Goal: Information Seeking & Learning: Learn about a topic

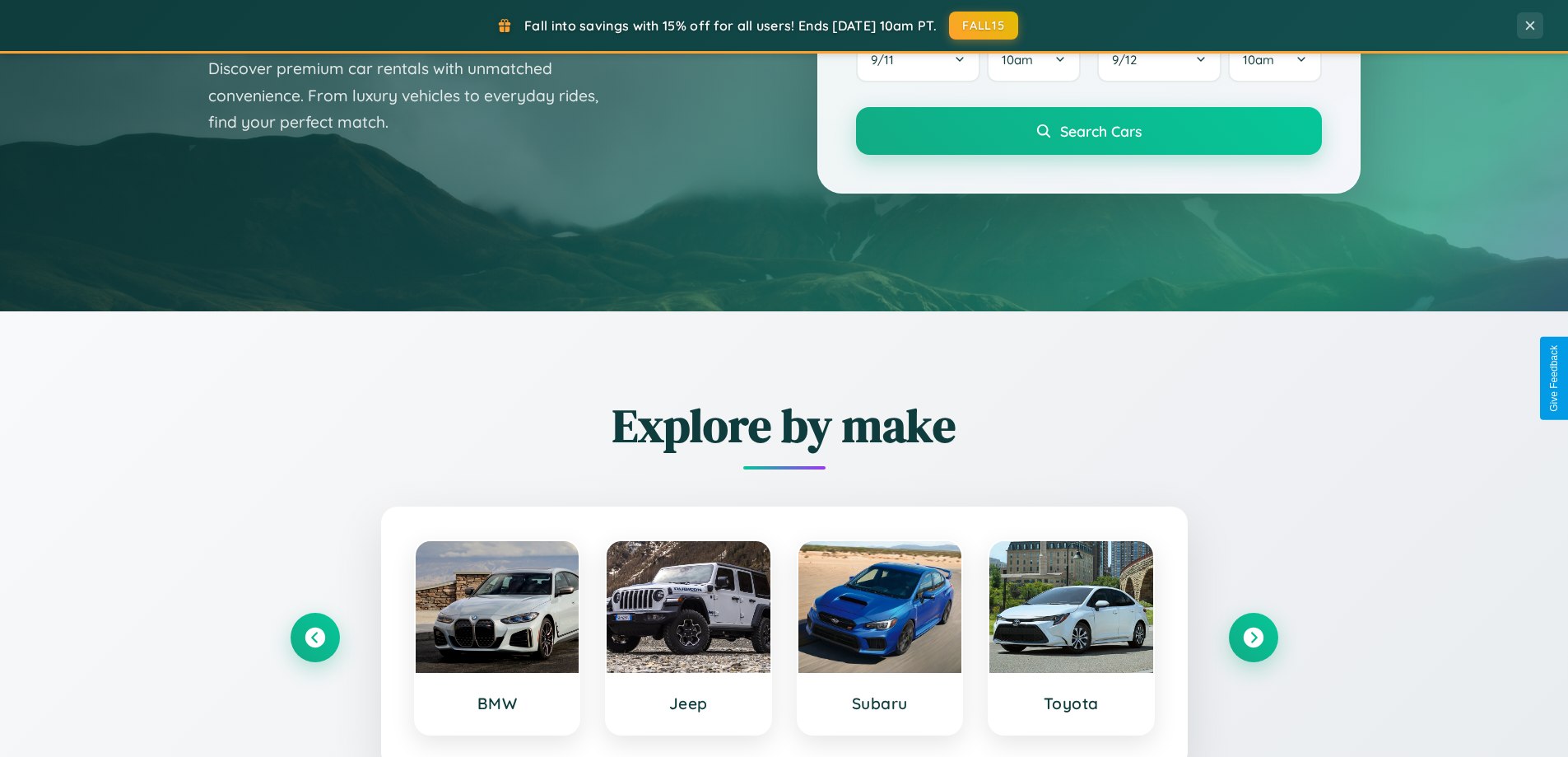
scroll to position [3170, 0]
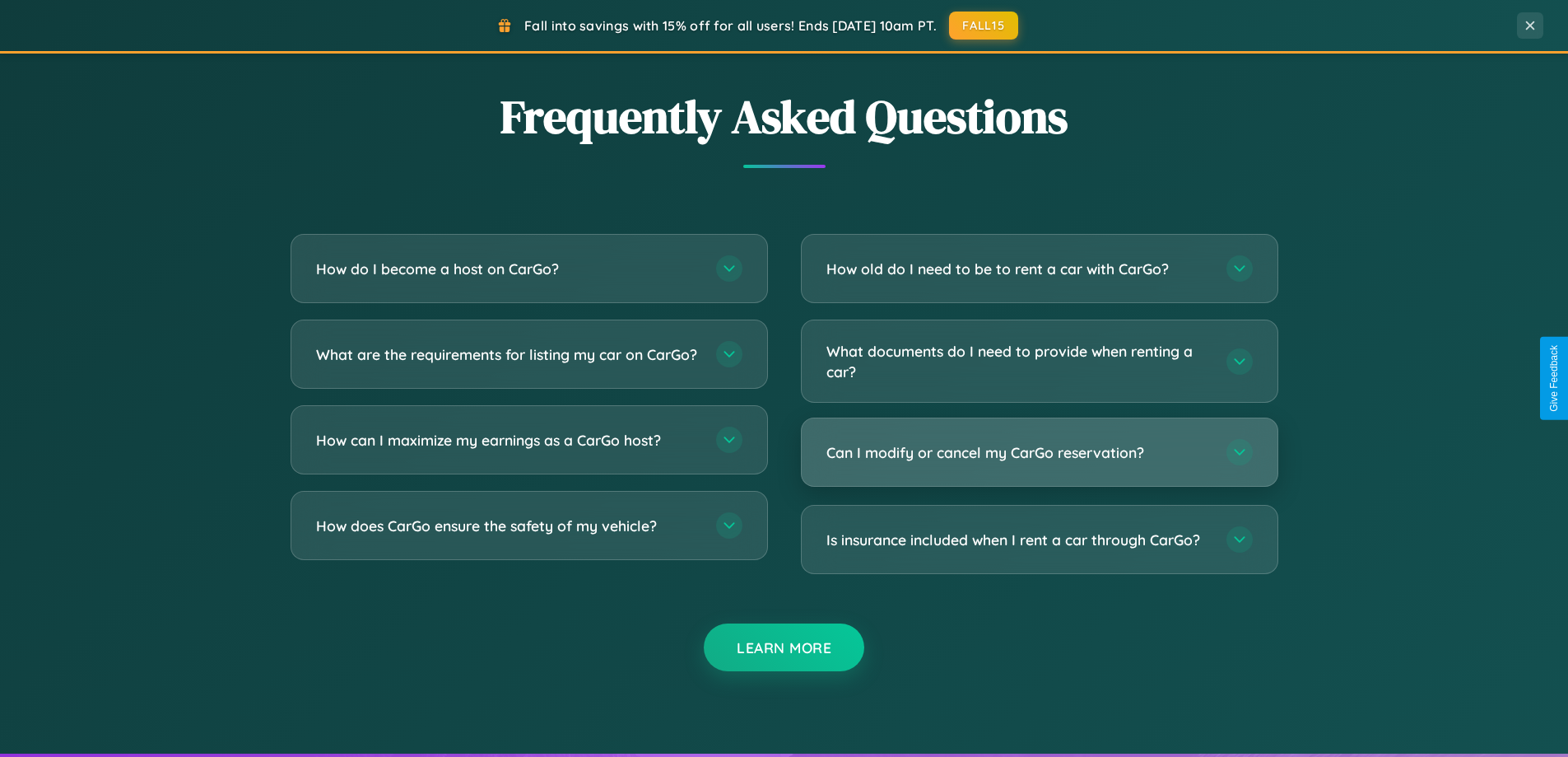
click at [1039, 452] on h3 "Can I modify or cancel my CarGo reservation?" at bounding box center [1018, 453] width 384 height 21
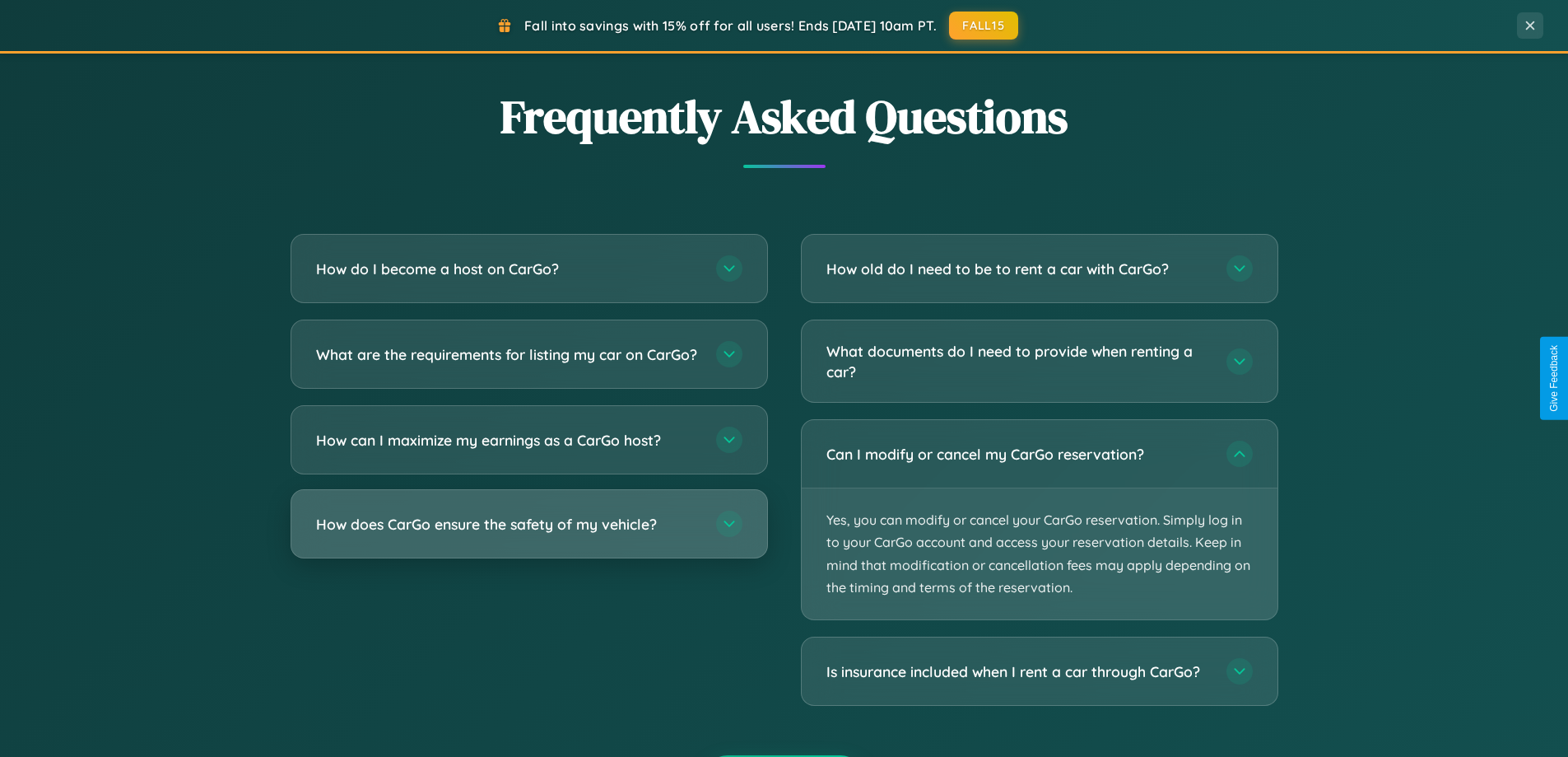
click at [528, 534] on h3 "How does CarGo ensure the safety of my vehicle?" at bounding box center [508, 524] width 384 height 21
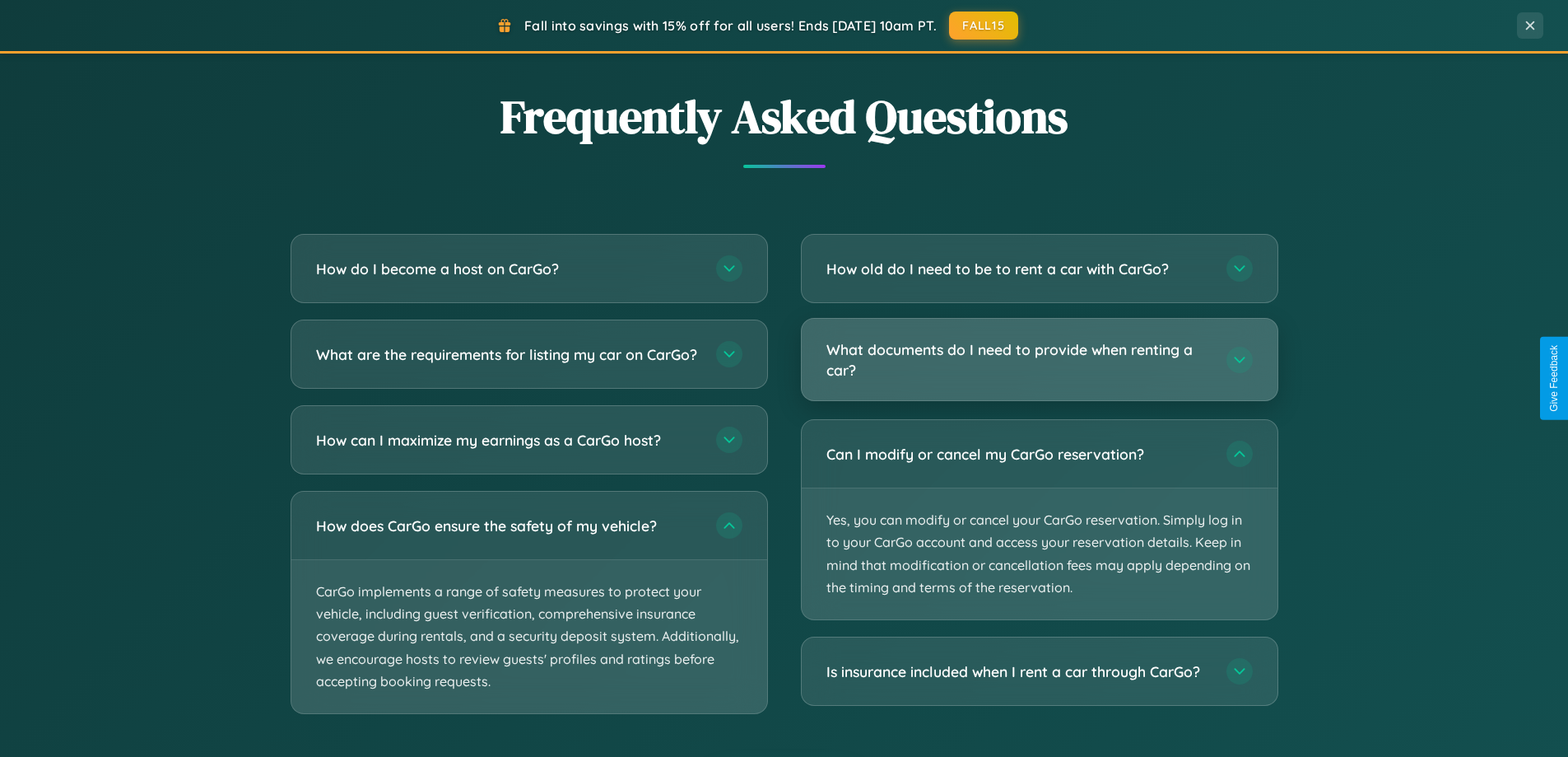
click at [1039, 360] on h3 "What documents do I need to provide when renting a car?" at bounding box center [1018, 359] width 384 height 40
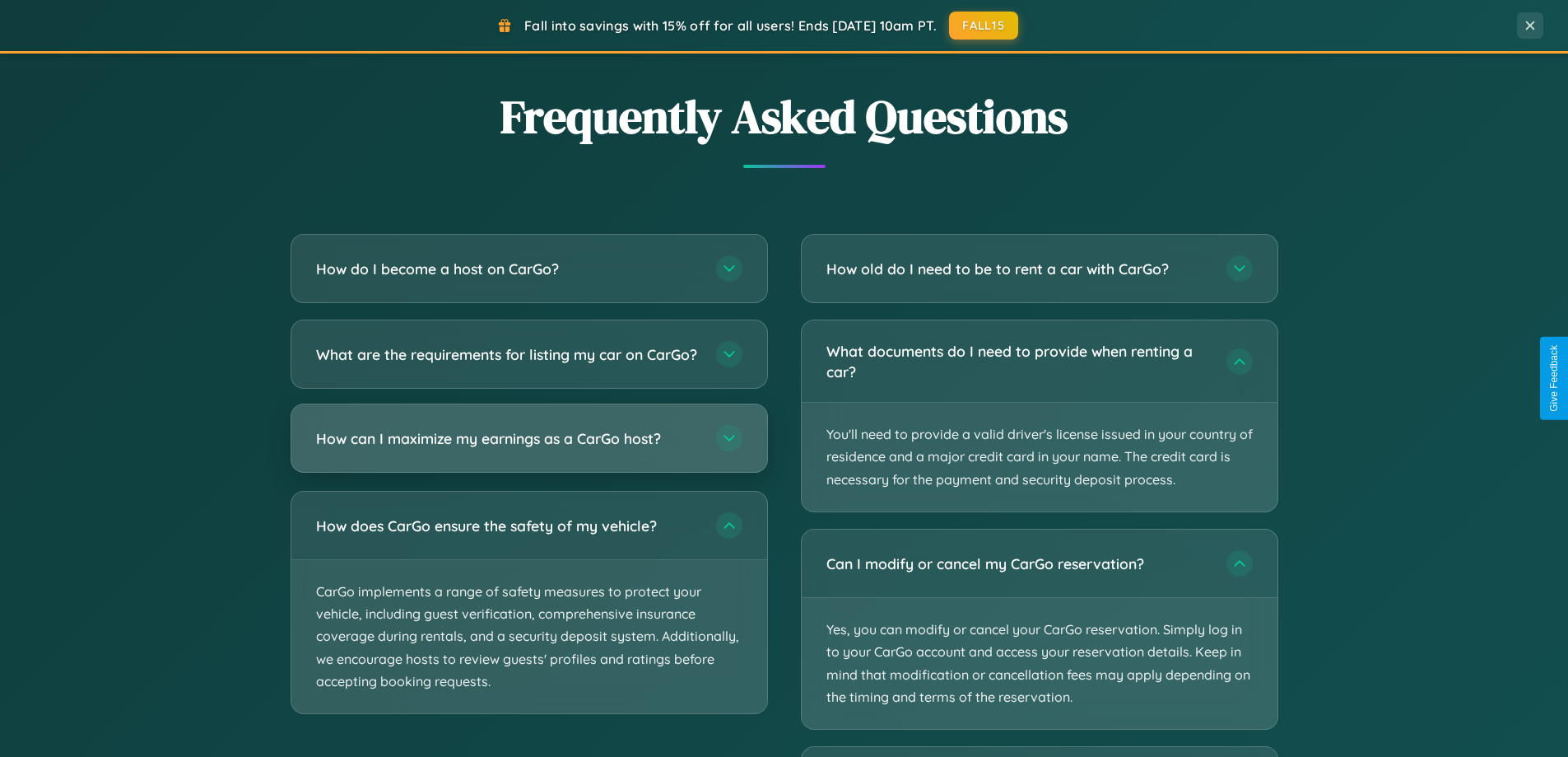
click at [528, 449] on h3 "How can I maximize my earnings as a CarGo host?" at bounding box center [508, 438] width 384 height 21
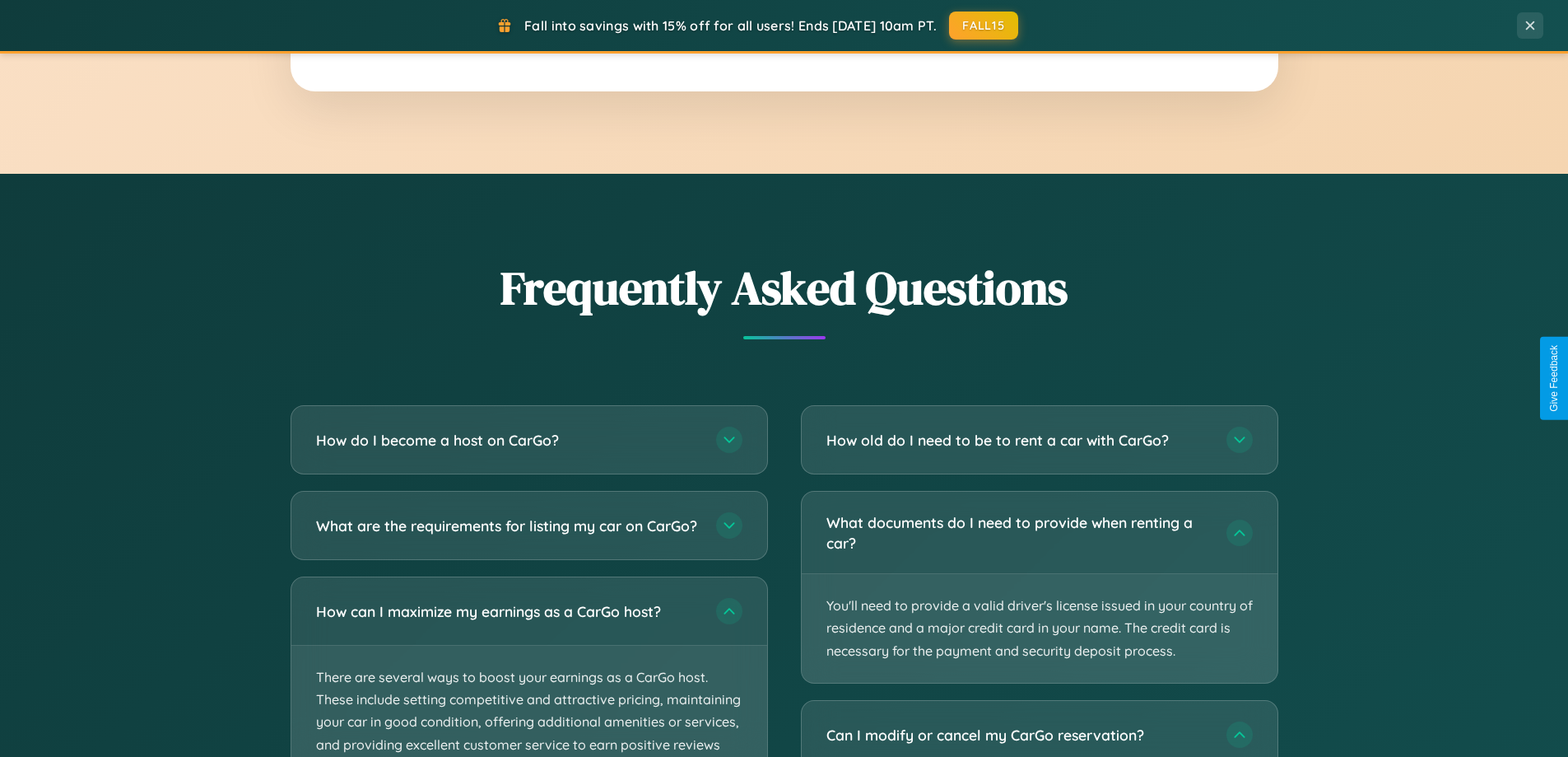
scroll to position [2647, 0]
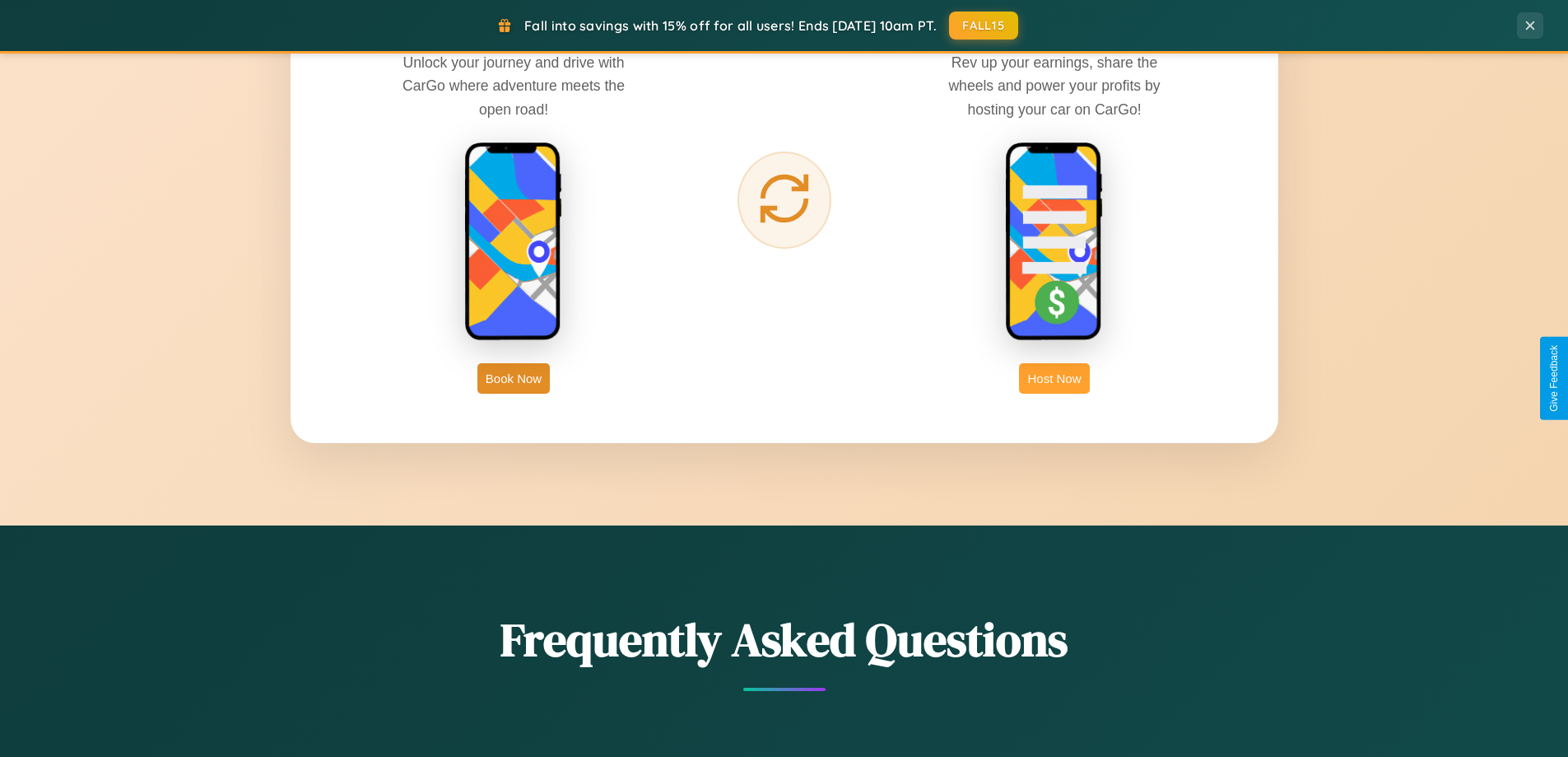
click at [1055, 378] on button "Host Now" at bounding box center [1054, 378] width 70 height 31
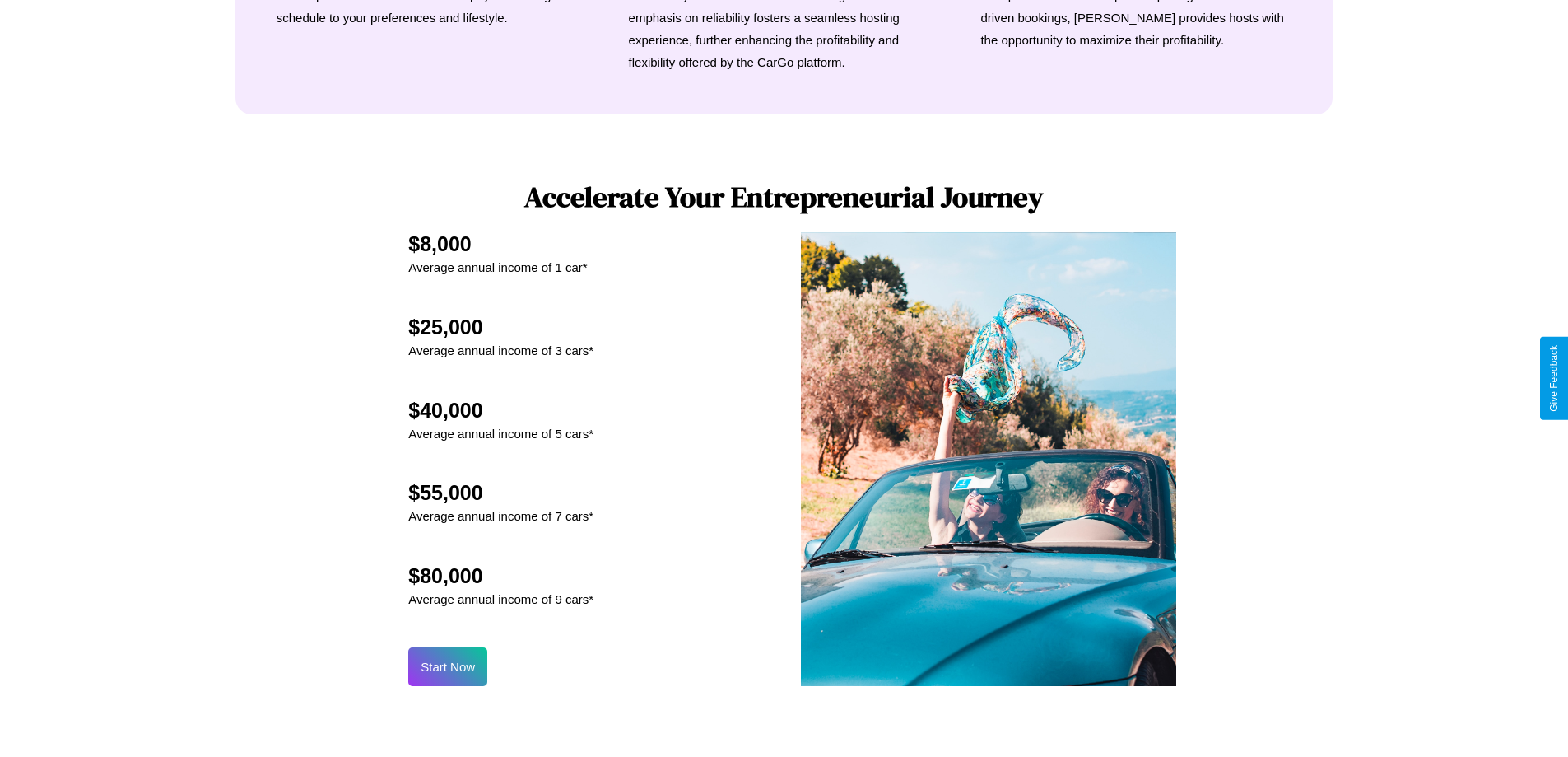
scroll to position [2226, 0]
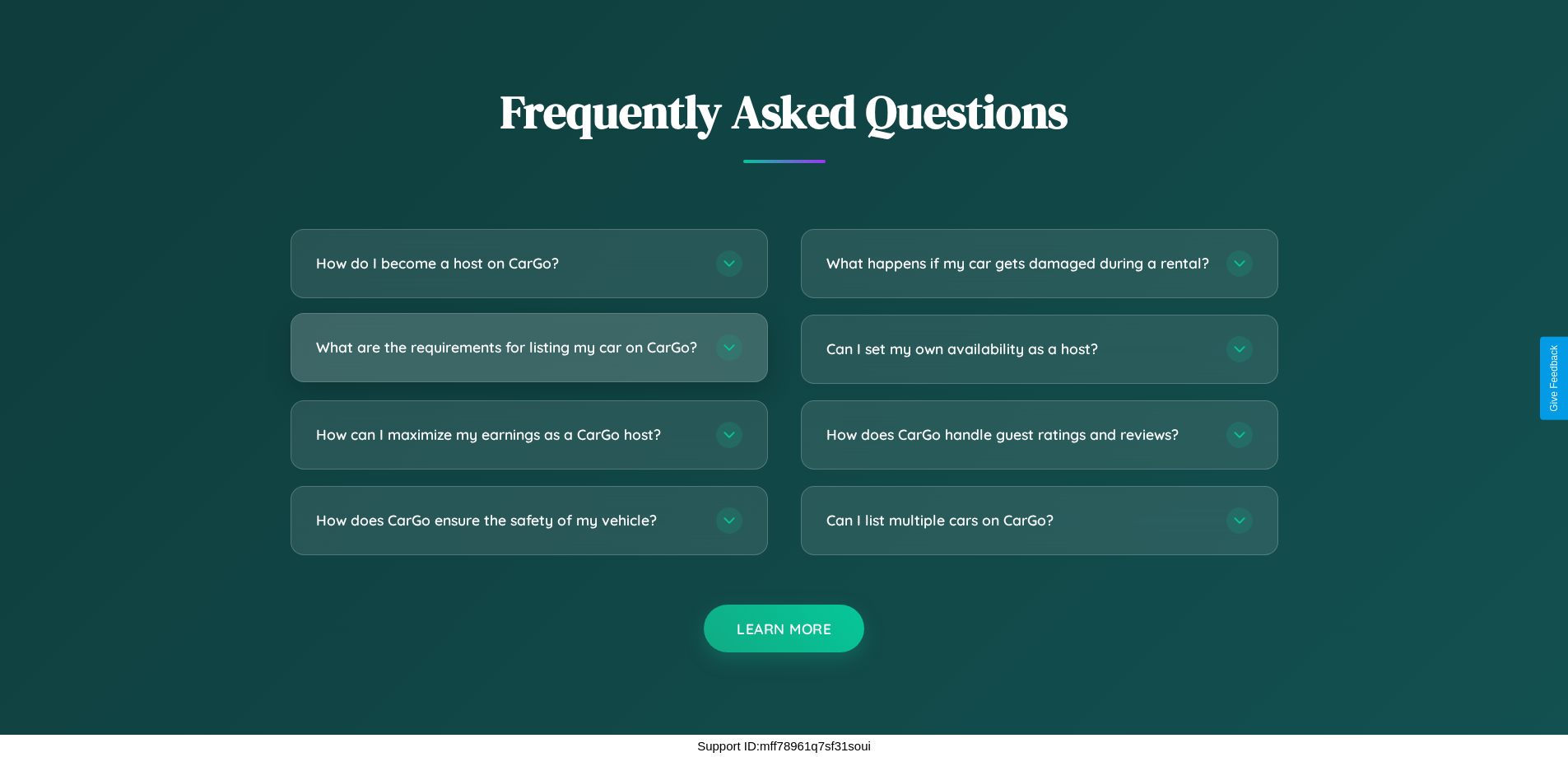
click at [528, 340] on h3 "What are the requirements for listing my car on CarGo?" at bounding box center [508, 347] width 384 height 21
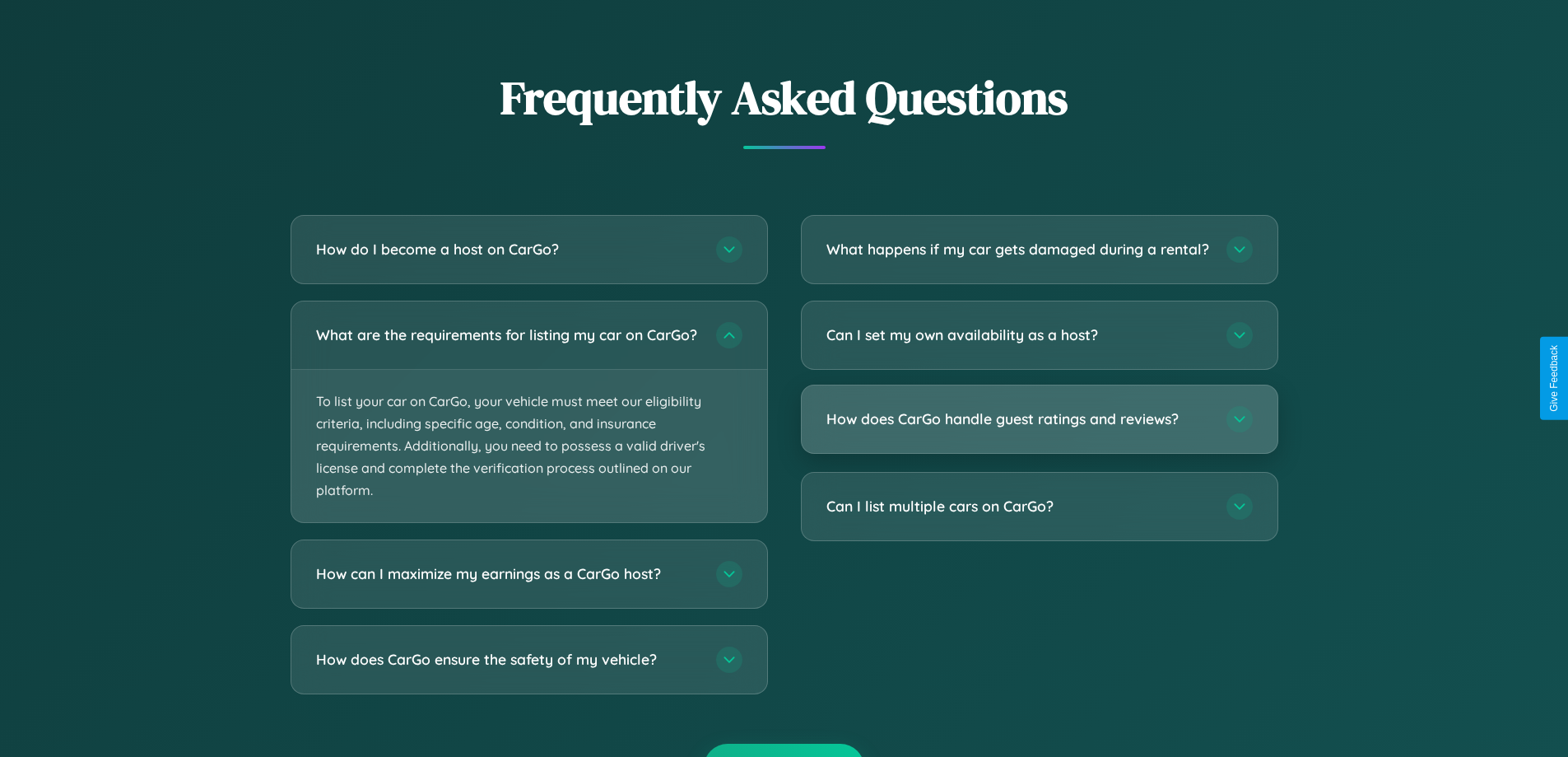
click at [1039, 429] on h3 "How does CarGo handle guest ratings and reviews?" at bounding box center [1018, 419] width 384 height 21
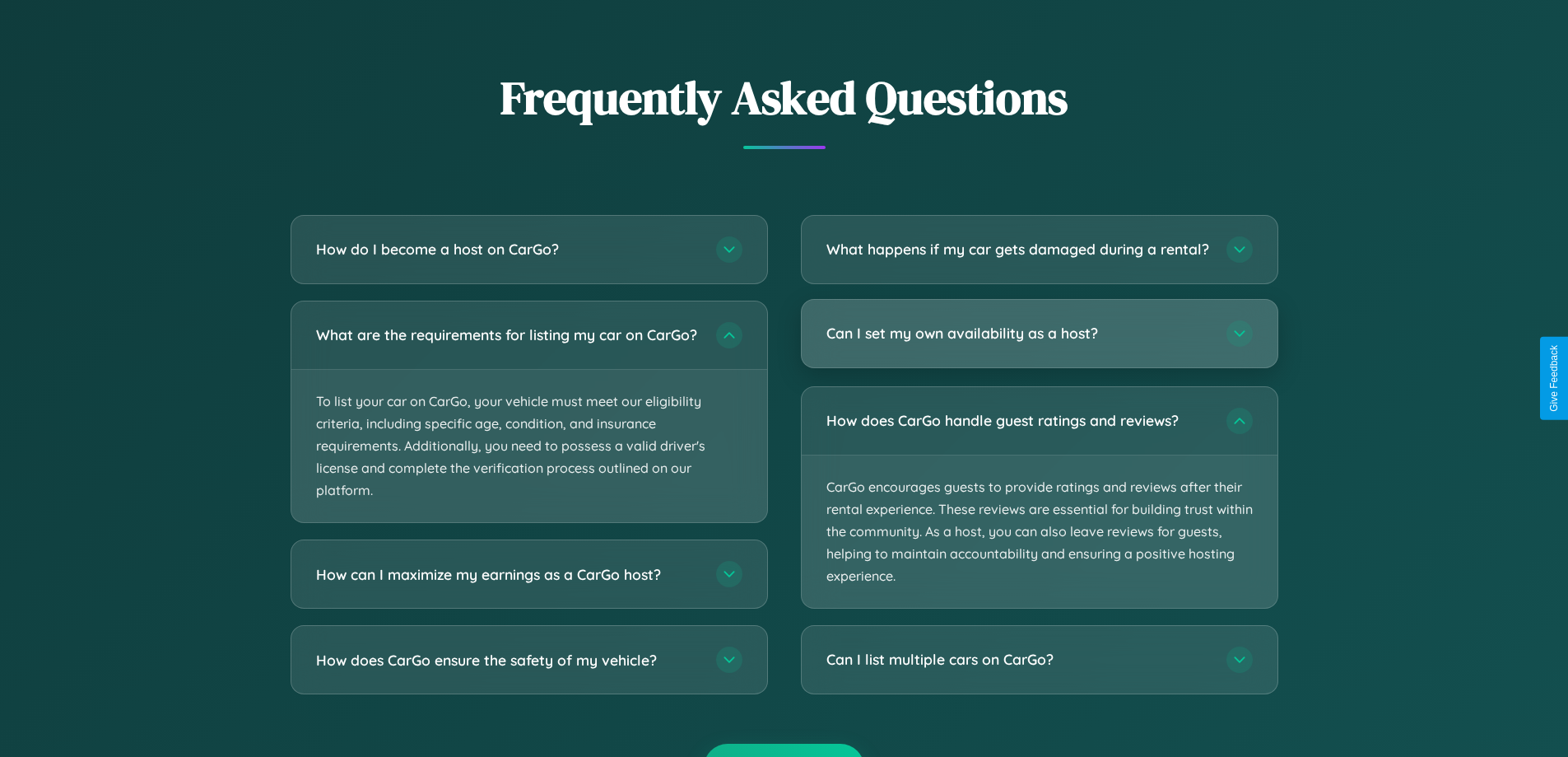
click at [1039, 343] on h3 "Can I set my own availability as a host?" at bounding box center [1018, 333] width 384 height 21
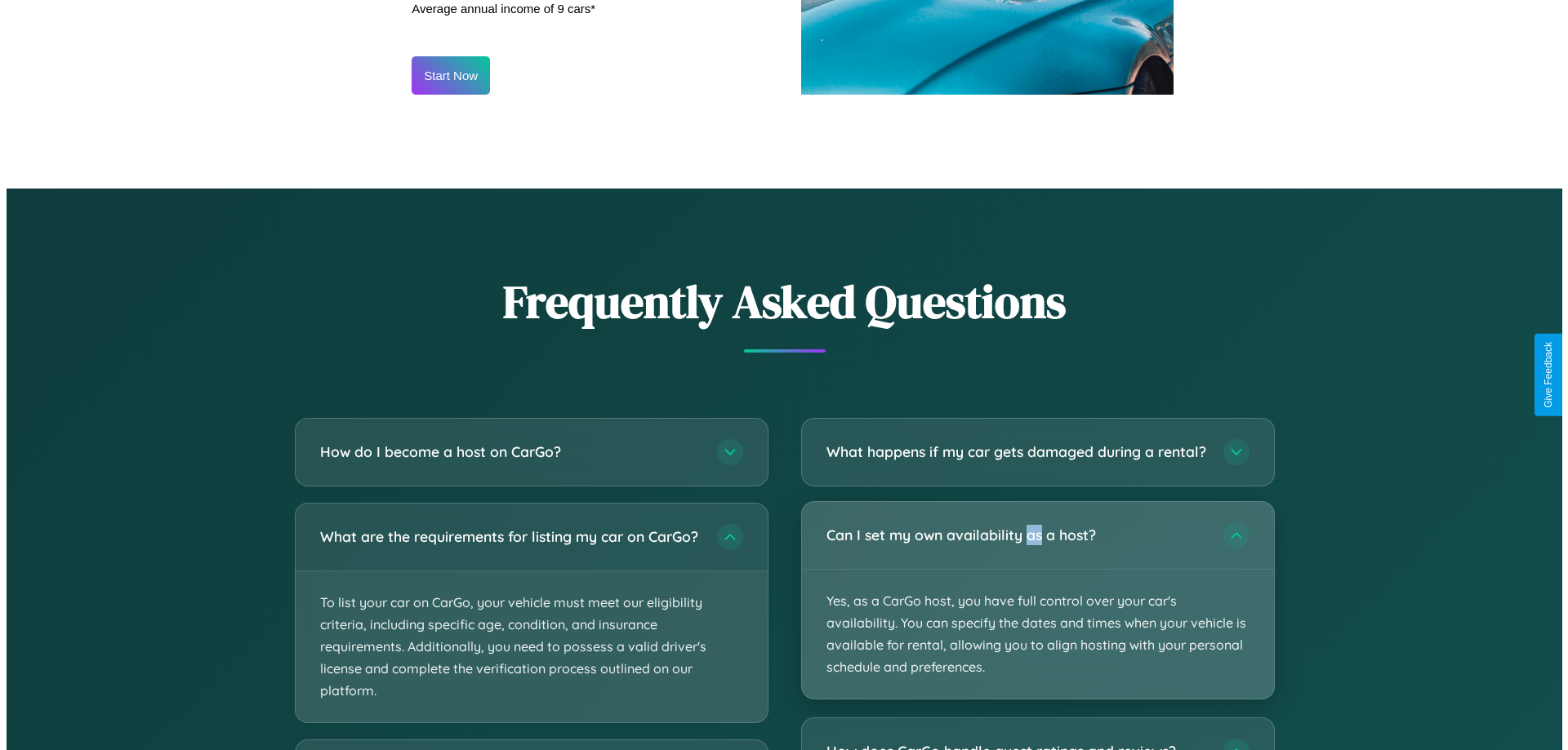
scroll to position [789, 0]
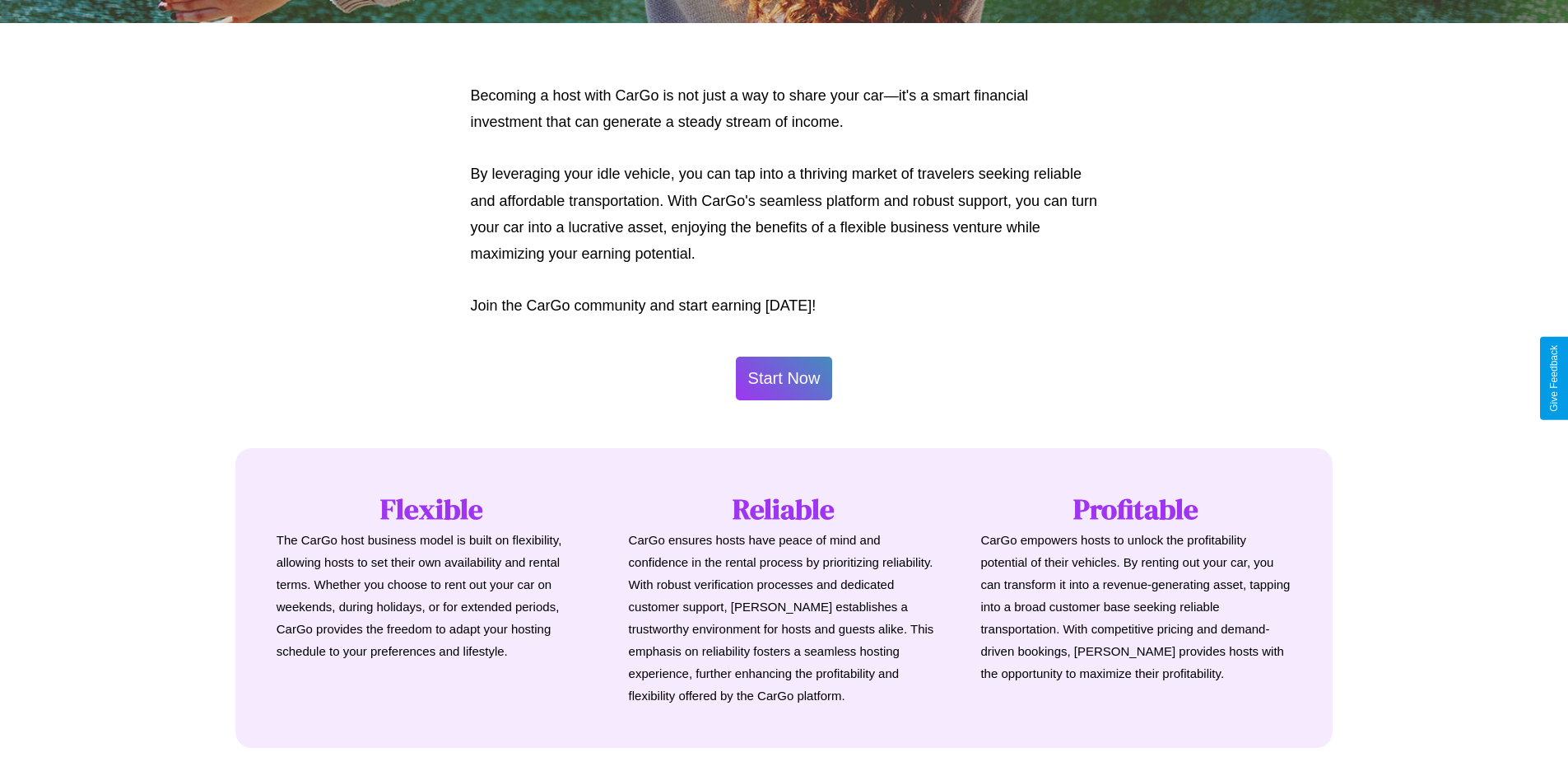
click at [784, 378] on button "Start Now" at bounding box center [784, 378] width 97 height 44
